Goal: Task Accomplishment & Management: Use online tool/utility

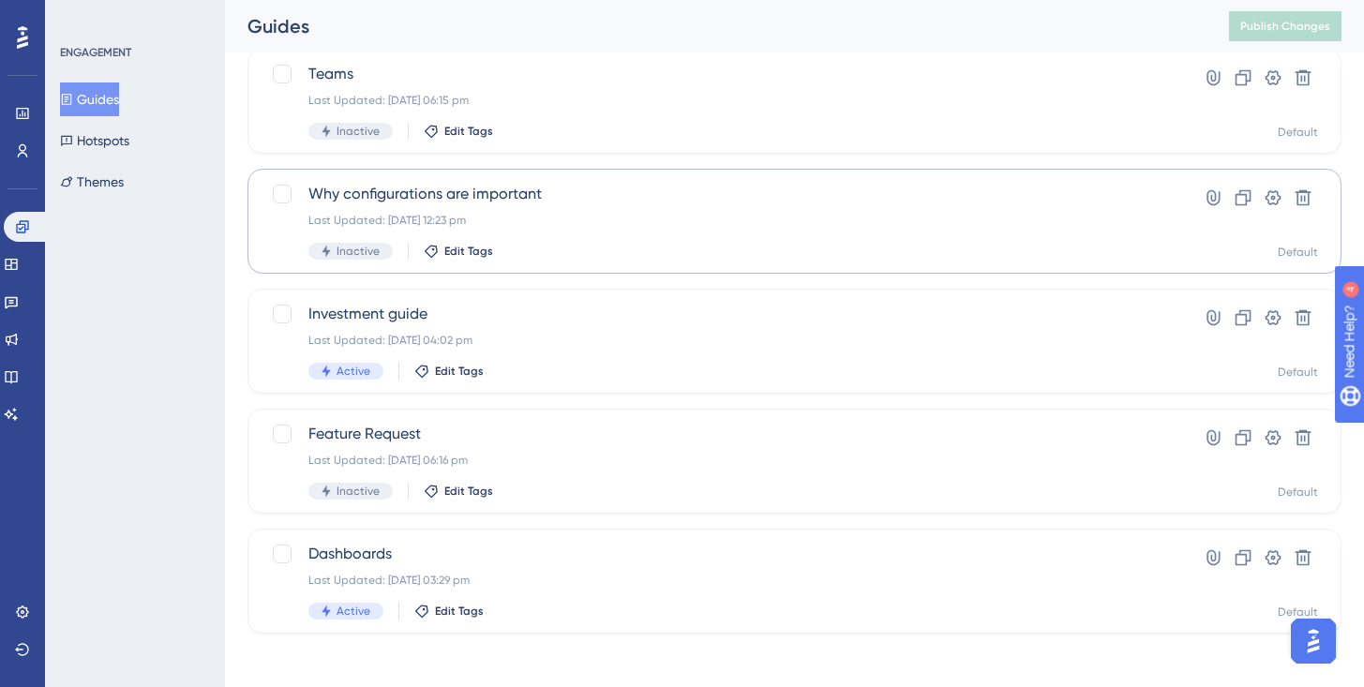
scroll to position [487, 0]
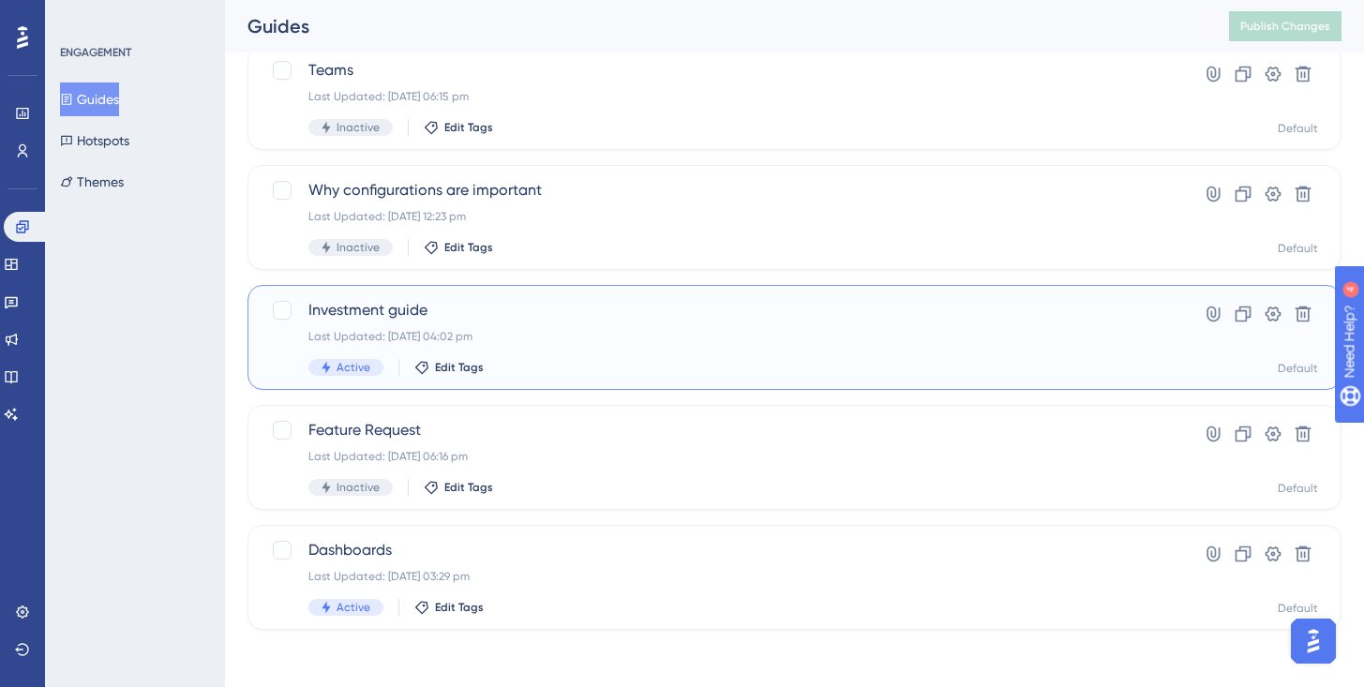
click at [452, 327] on div "Investment guide Last Updated: [DATE] 04:02 pm Active Edit Tags" at bounding box center [719, 337] width 822 height 77
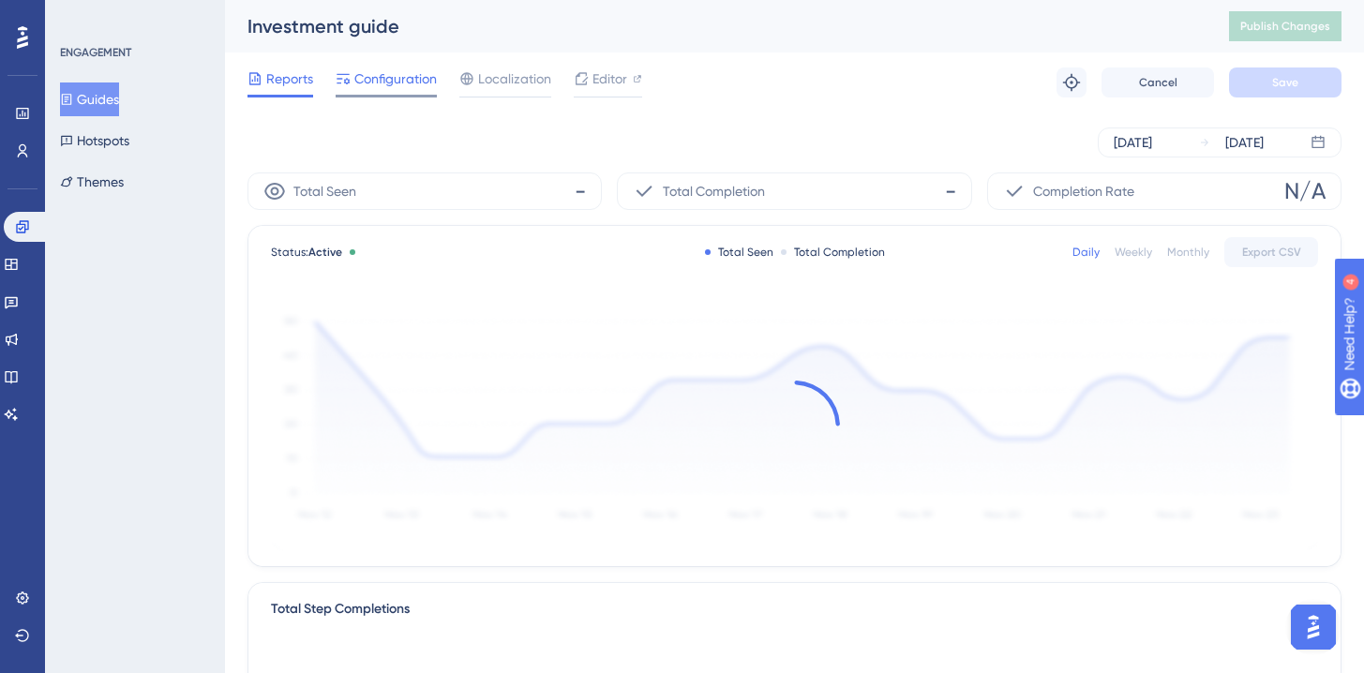
click at [406, 80] on span "Configuration" at bounding box center [395, 78] width 82 height 22
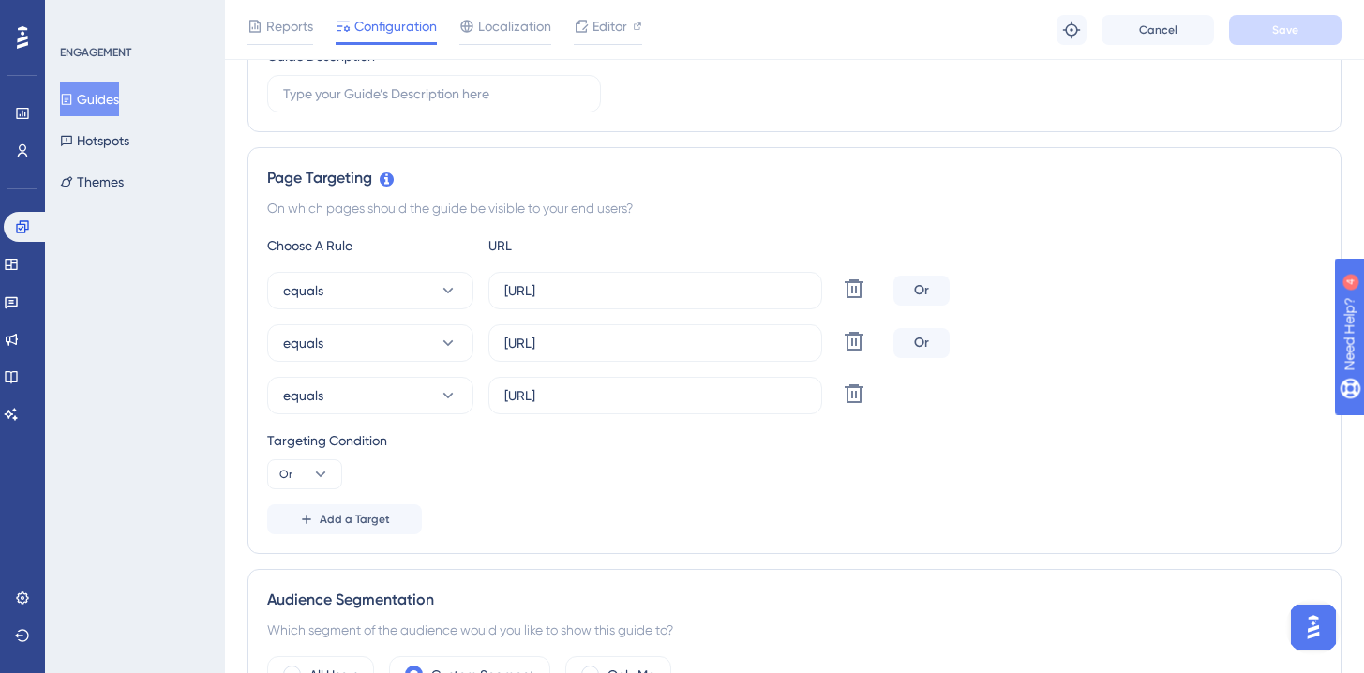
scroll to position [292, 0]
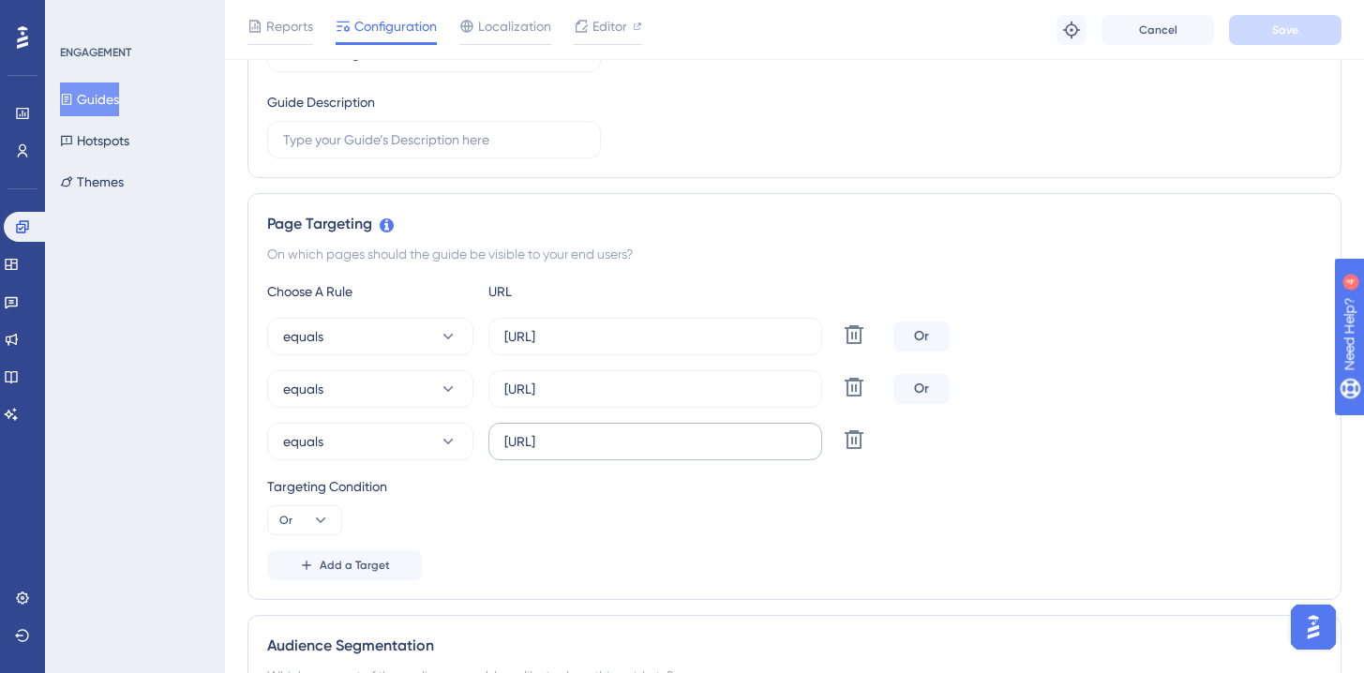
click at [603, 453] on label "[URL]" at bounding box center [655, 441] width 334 height 37
click at [603, 452] on input "[URL]" at bounding box center [655, 441] width 302 height 21
click at [603, 453] on label "[URL]" at bounding box center [655, 441] width 334 height 37
click at [603, 452] on input "[URL]" at bounding box center [655, 441] width 302 height 21
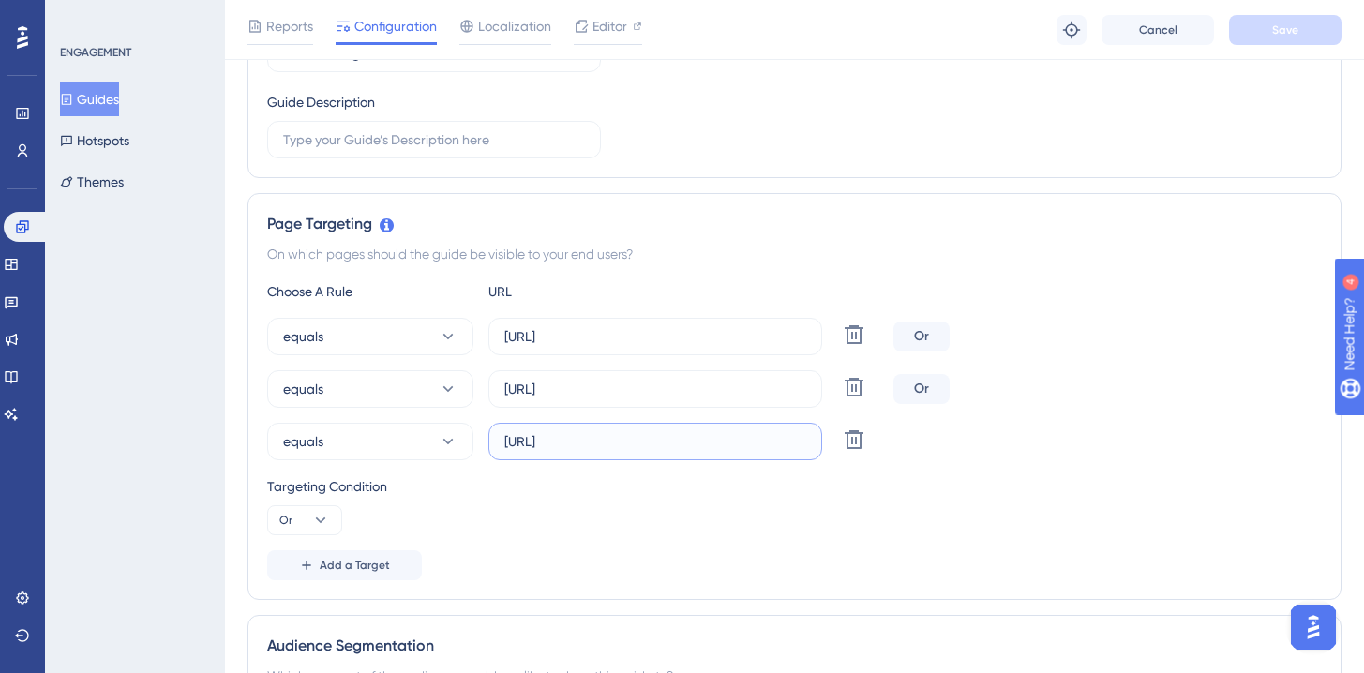
scroll to position [0, 7]
click at [603, 441] on input "[URL]" at bounding box center [655, 441] width 302 height 21
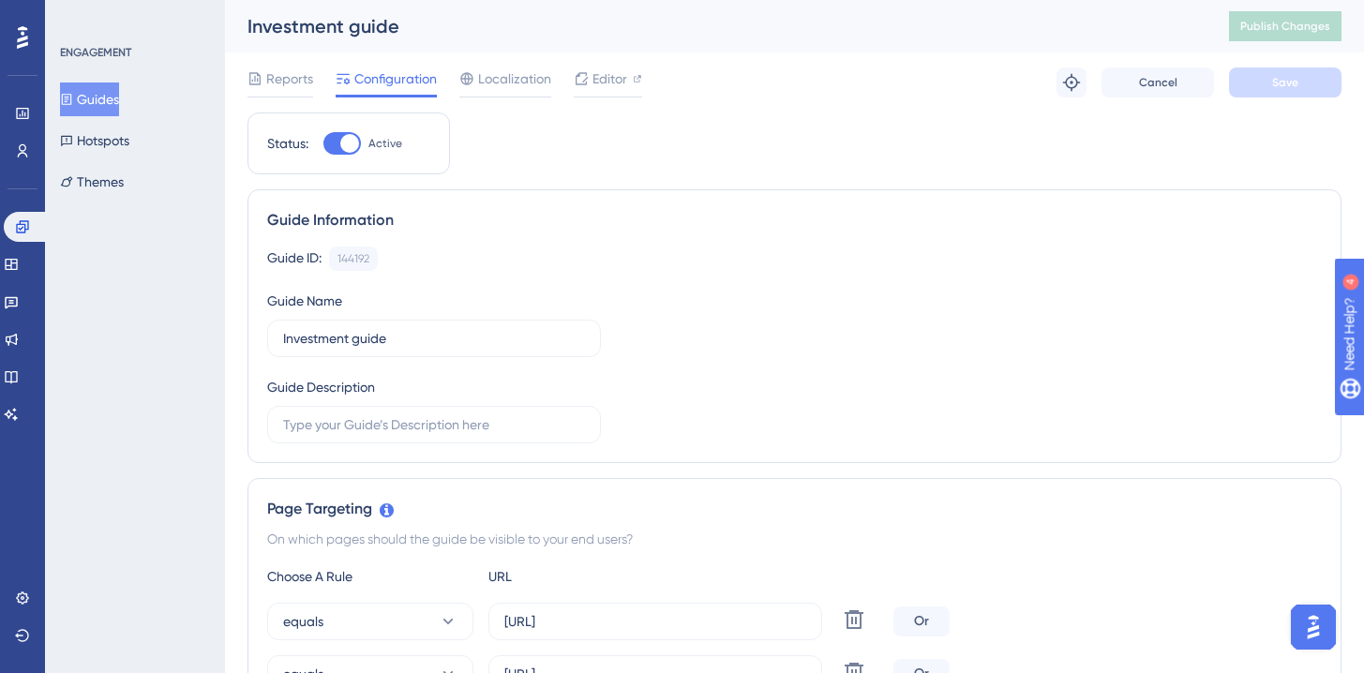
scroll to position [0, 0]
click at [582, 191] on div "Guide Information Guide ID: 144192 Copy Guide Name Investment guide Guide Descr…" at bounding box center [794, 326] width 1094 height 274
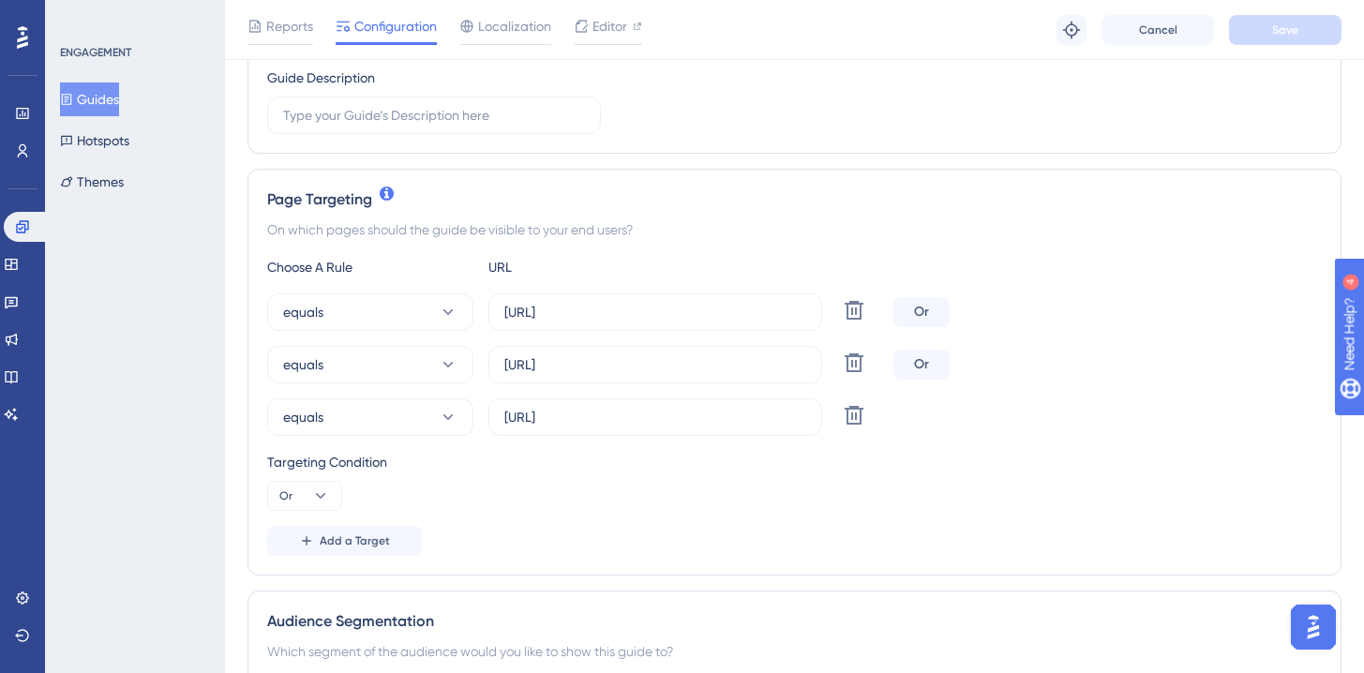
scroll to position [358, 0]
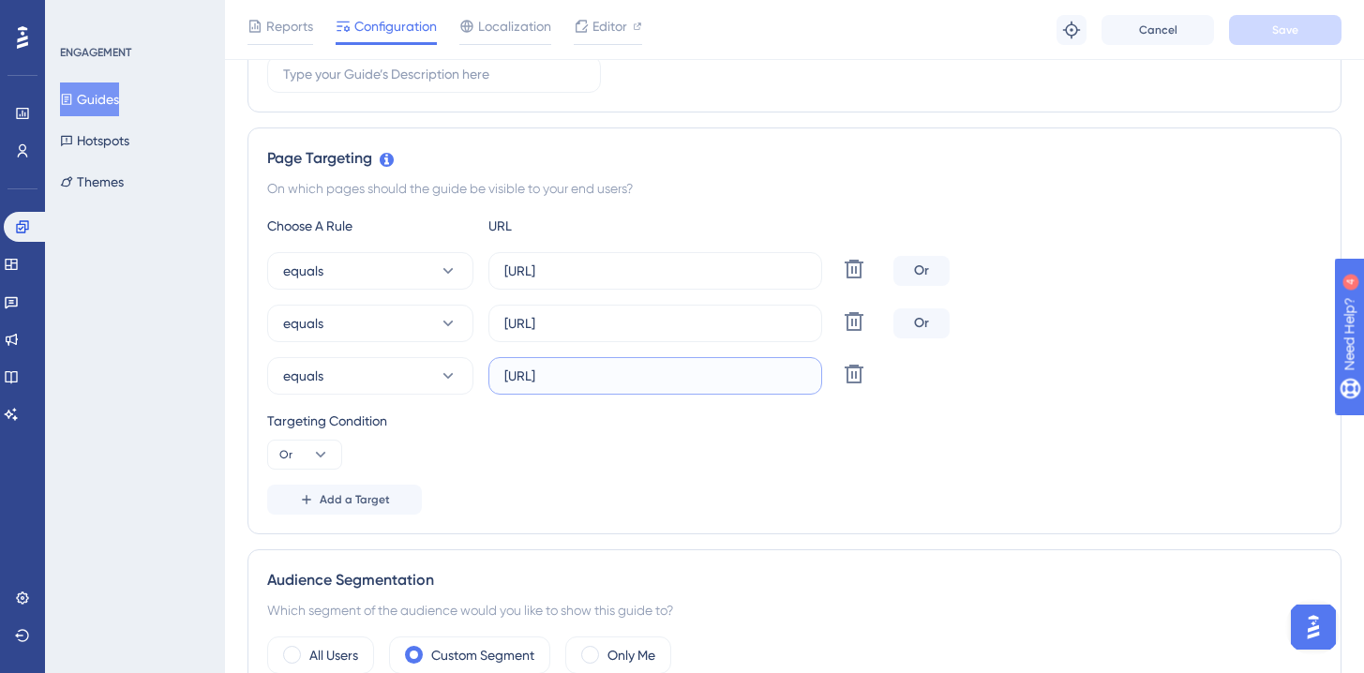
click at [574, 377] on input "[URL]" at bounding box center [655, 375] width 302 height 21
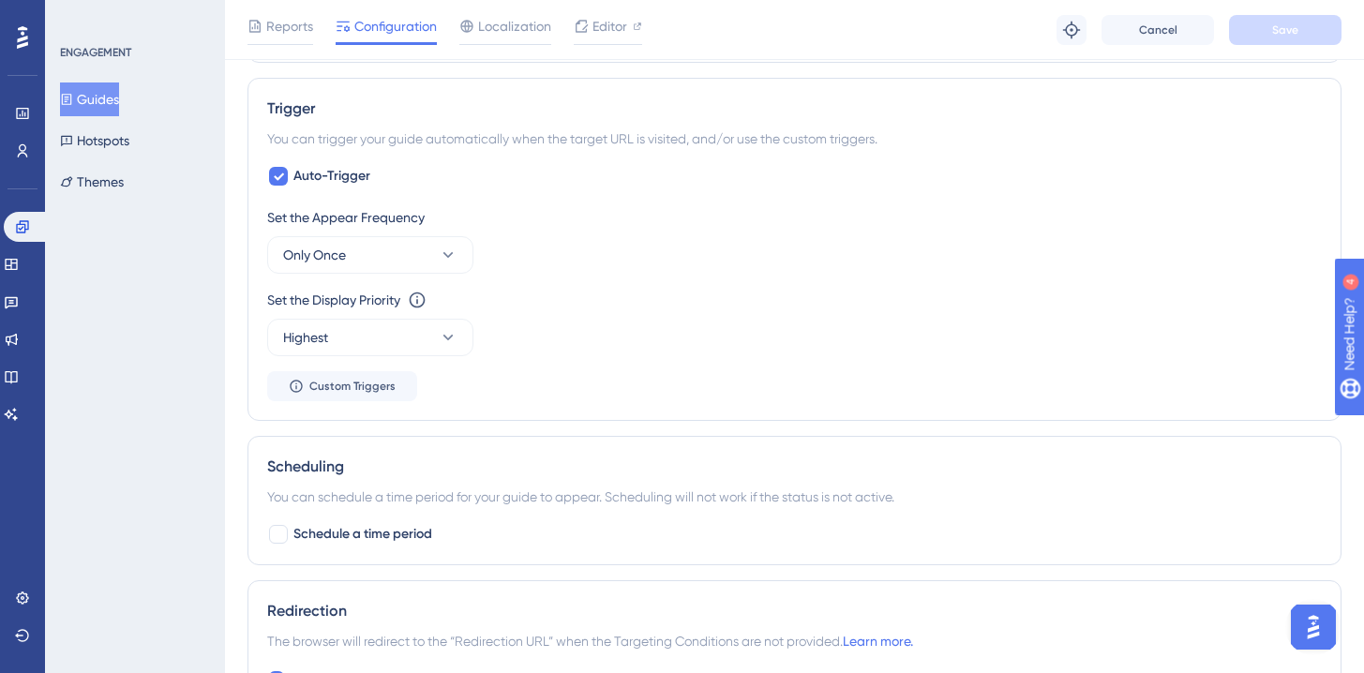
scroll to position [1211, 0]
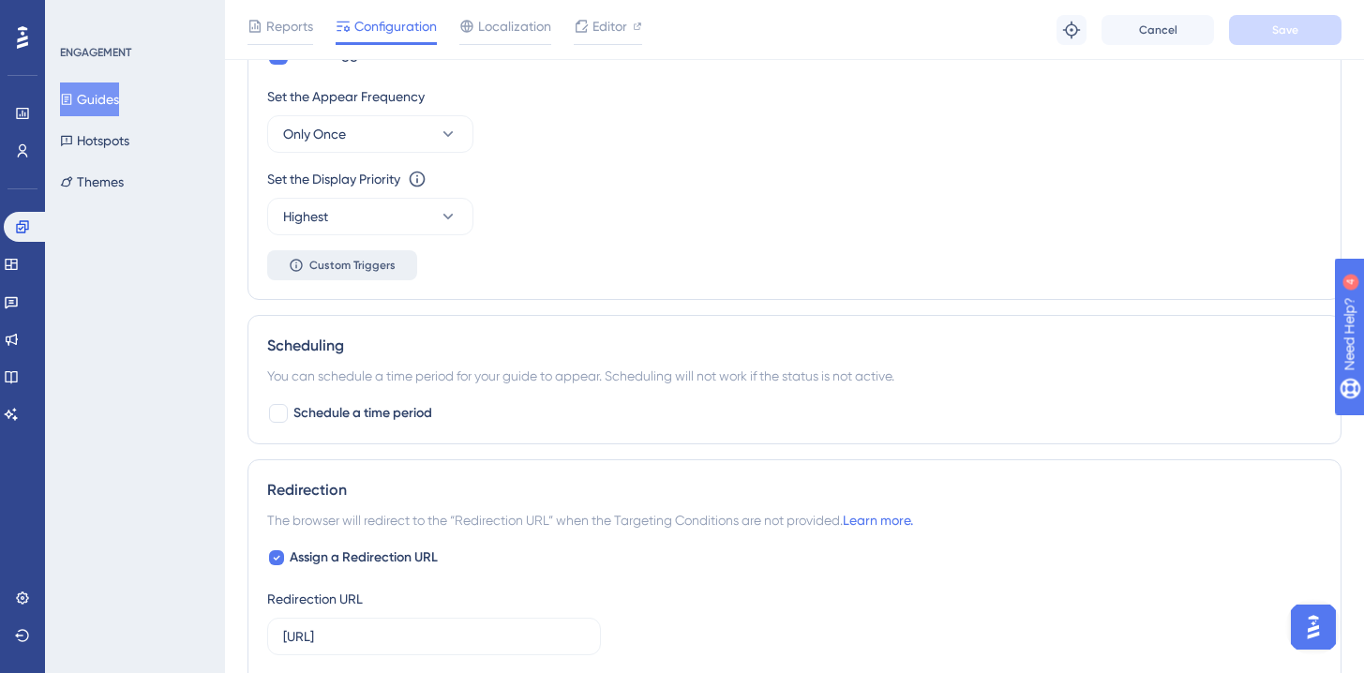
click at [358, 263] on span "Custom Triggers" at bounding box center [352, 265] width 86 height 15
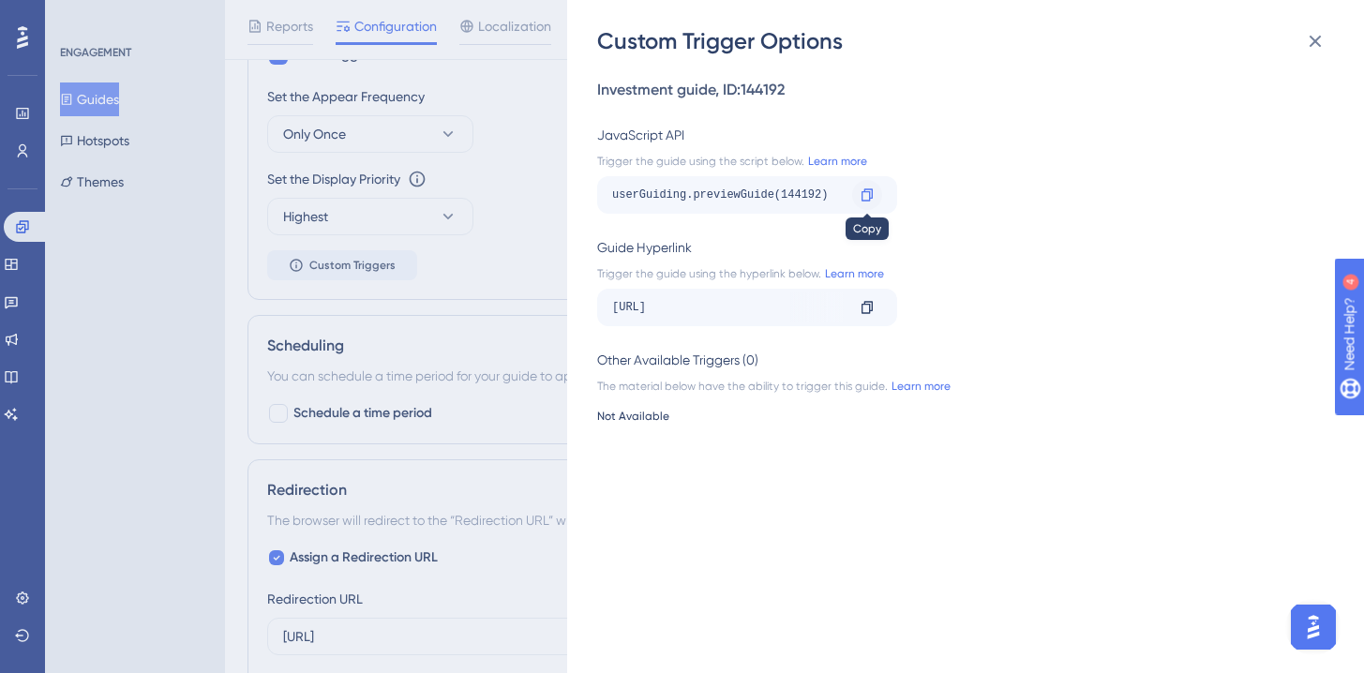
click at [869, 197] on icon at bounding box center [866, 194] width 11 height 12
click at [1318, 43] on icon at bounding box center [1315, 42] width 12 height 12
